Goal: Book appointment/travel/reservation

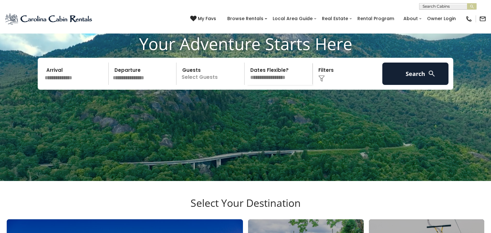
scroll to position [64, 0]
click at [72, 85] on input "text" at bounding box center [76, 74] width 66 height 22
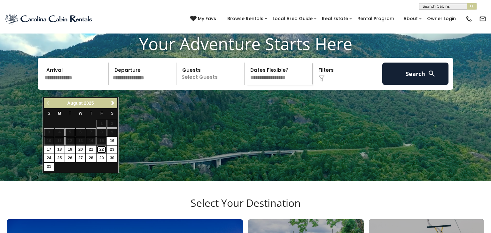
click at [101, 148] on link "22" at bounding box center [102, 150] width 10 height 8
type input "*******"
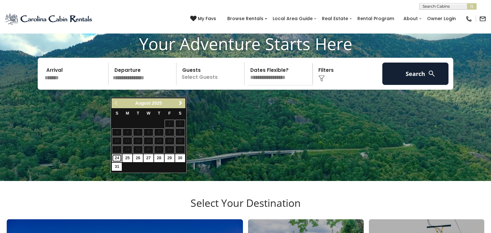
click at [116, 157] on link "24" at bounding box center [117, 158] width 10 height 8
type input "*******"
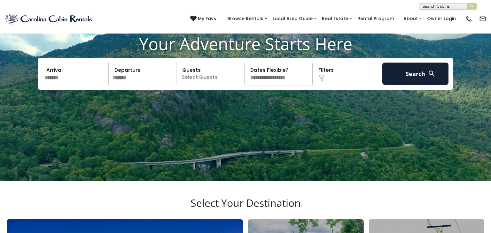
click at [223, 85] on p "Select Guests" at bounding box center [211, 74] width 66 height 22
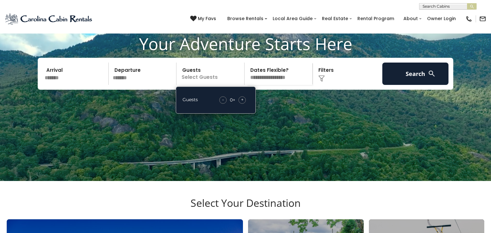
click at [239, 104] on div "+" at bounding box center [242, 100] width 7 height 7
click at [266, 54] on h1 "Your Adventure Starts Here" at bounding box center [246, 44] width 482 height 20
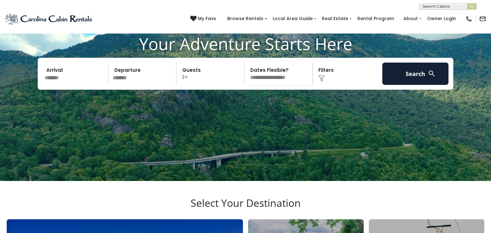
click at [278, 85] on select "**********" at bounding box center [280, 74] width 66 height 22
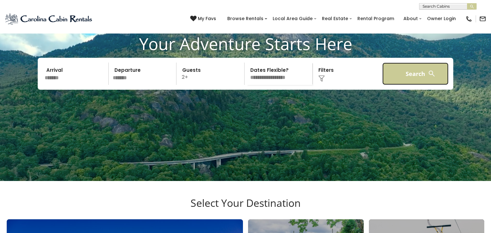
click at [432, 85] on button "Search" at bounding box center [415, 74] width 66 height 22
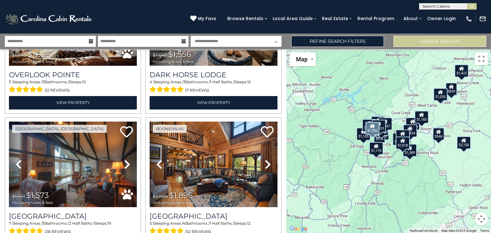
scroll to position [238, 0]
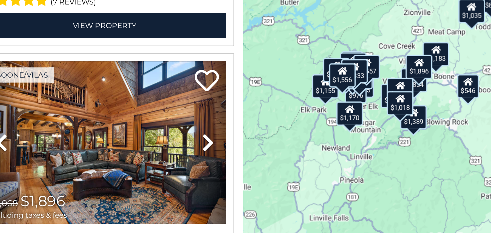
drag, startPoint x: 380, startPoint y: 186, endPoint x: 346, endPoint y: 185, distance: 34.5
click at [346, 185] on div "$2,150 $1,035 $1,525 $1,556 $1,573 $1,896 $938 $976 $546 $839 $617 $1,276 $1,17…" at bounding box center [388, 141] width 205 height 184
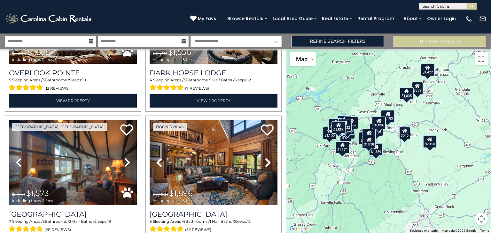
click at [482, 60] on button "Toggle fullscreen view" at bounding box center [481, 58] width 13 height 13
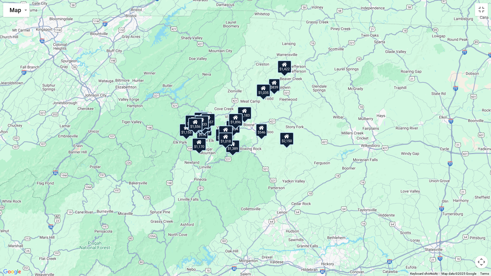
click at [206, 123] on div "$1,333" at bounding box center [202, 122] width 14 height 13
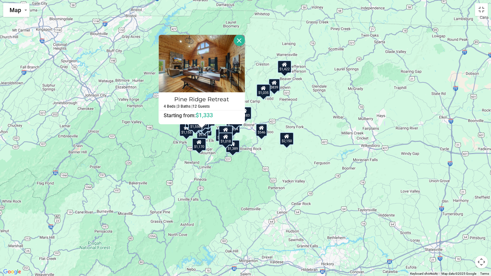
click at [93, 106] on div "$2,150 $1,035 $1,525 $1,556 $1,573 $1,896 $938 $976 $546 $839 $617 $1,276 $1,17…" at bounding box center [245, 138] width 491 height 276
click at [235, 43] on button "Close" at bounding box center [239, 40] width 11 height 11
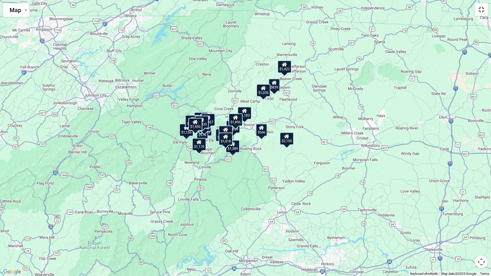
click at [480, 12] on button "Toggle fullscreen view" at bounding box center [481, 9] width 13 height 13
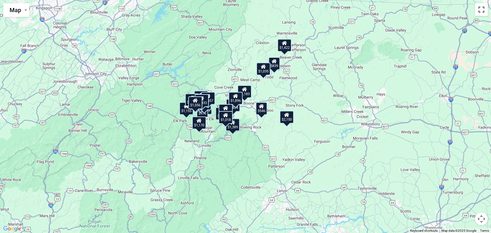
scroll to position [91, 0]
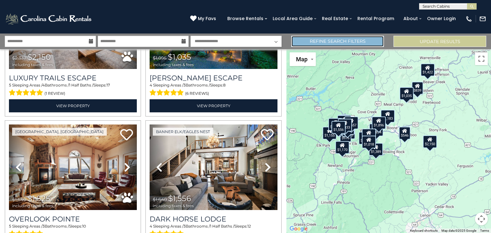
click at [343, 42] on link "Refine Search Filters" at bounding box center [337, 41] width 93 height 11
